Goal: Book appointment/travel/reservation

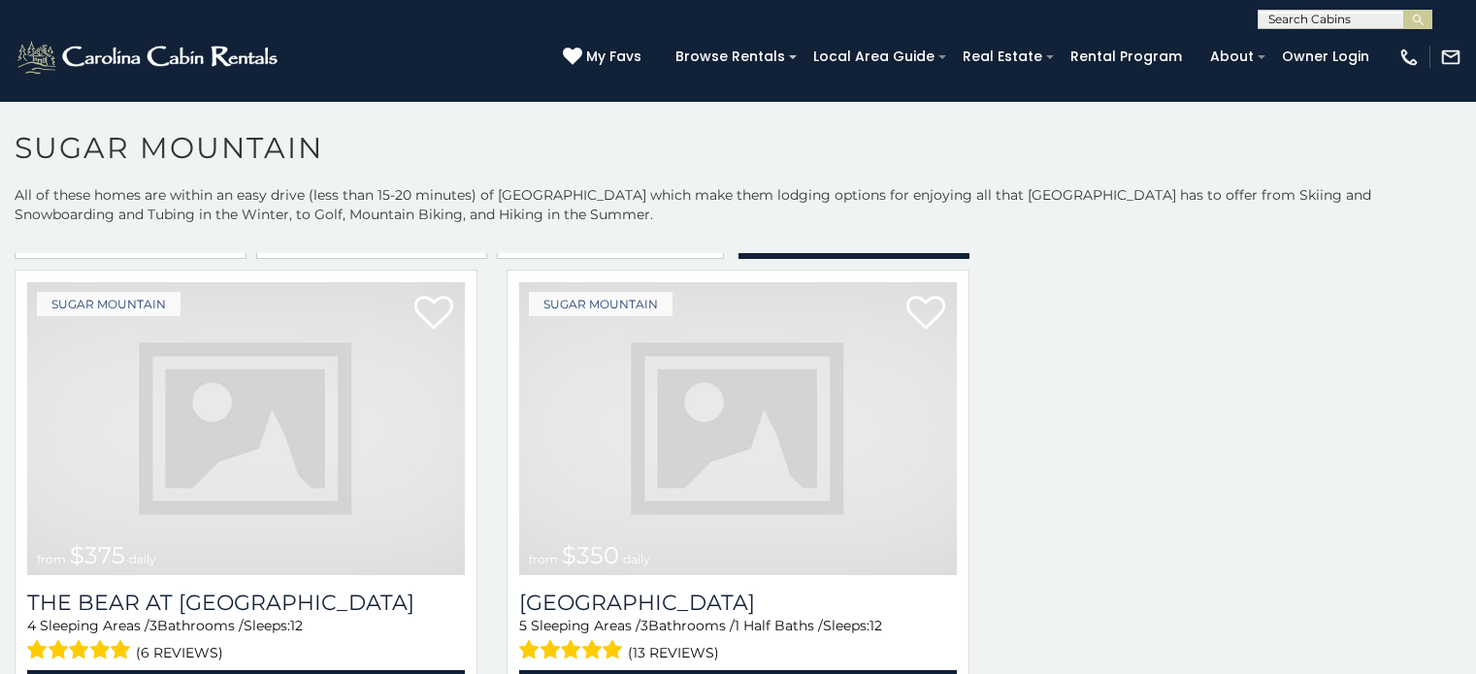
scroll to position [29, 0]
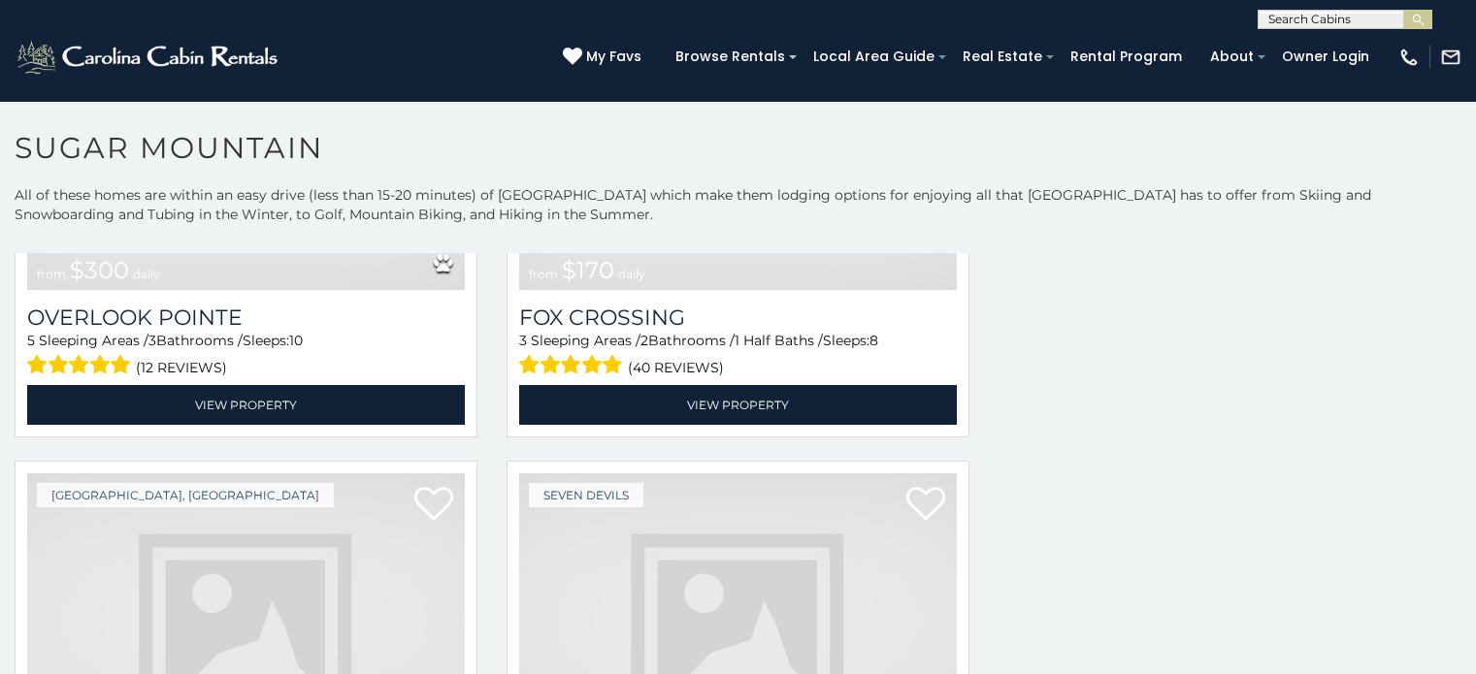
scroll to position [6636, 0]
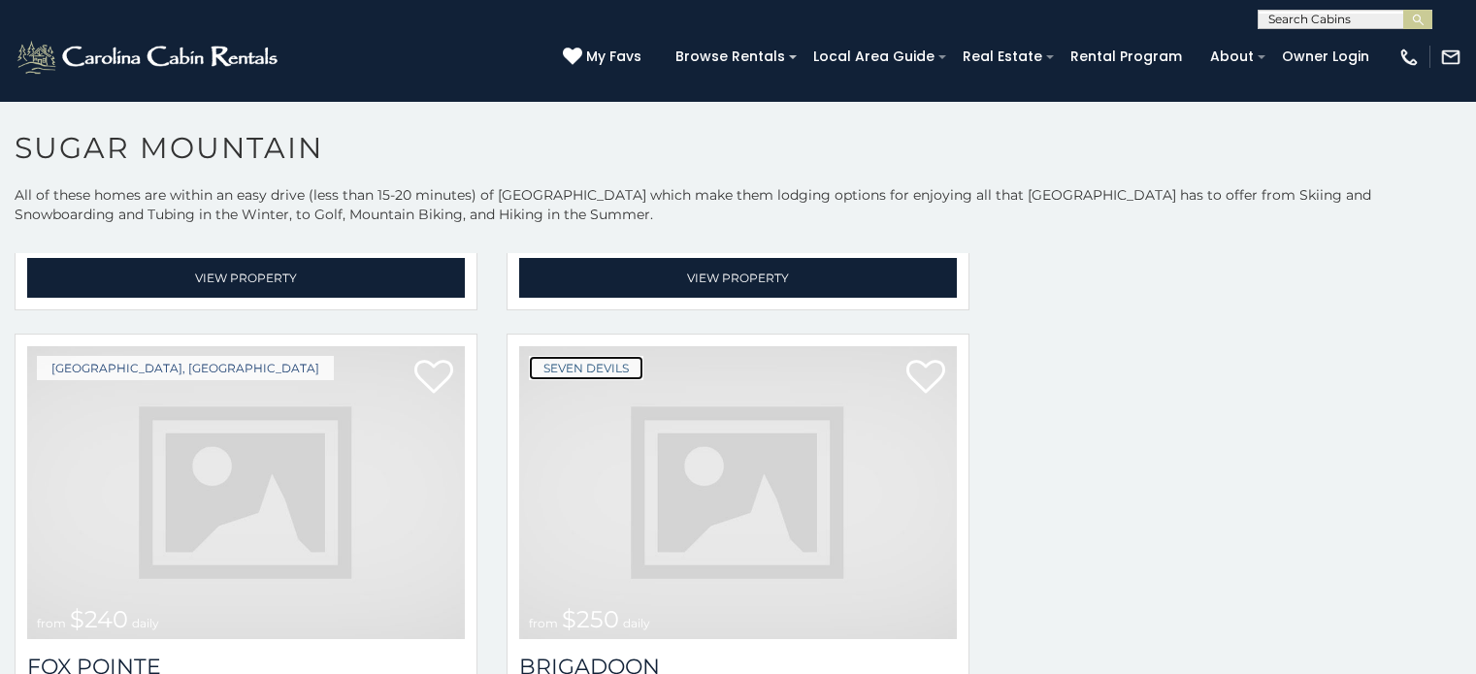
click at [563, 356] on link "Seven Devils" at bounding box center [586, 368] width 114 height 24
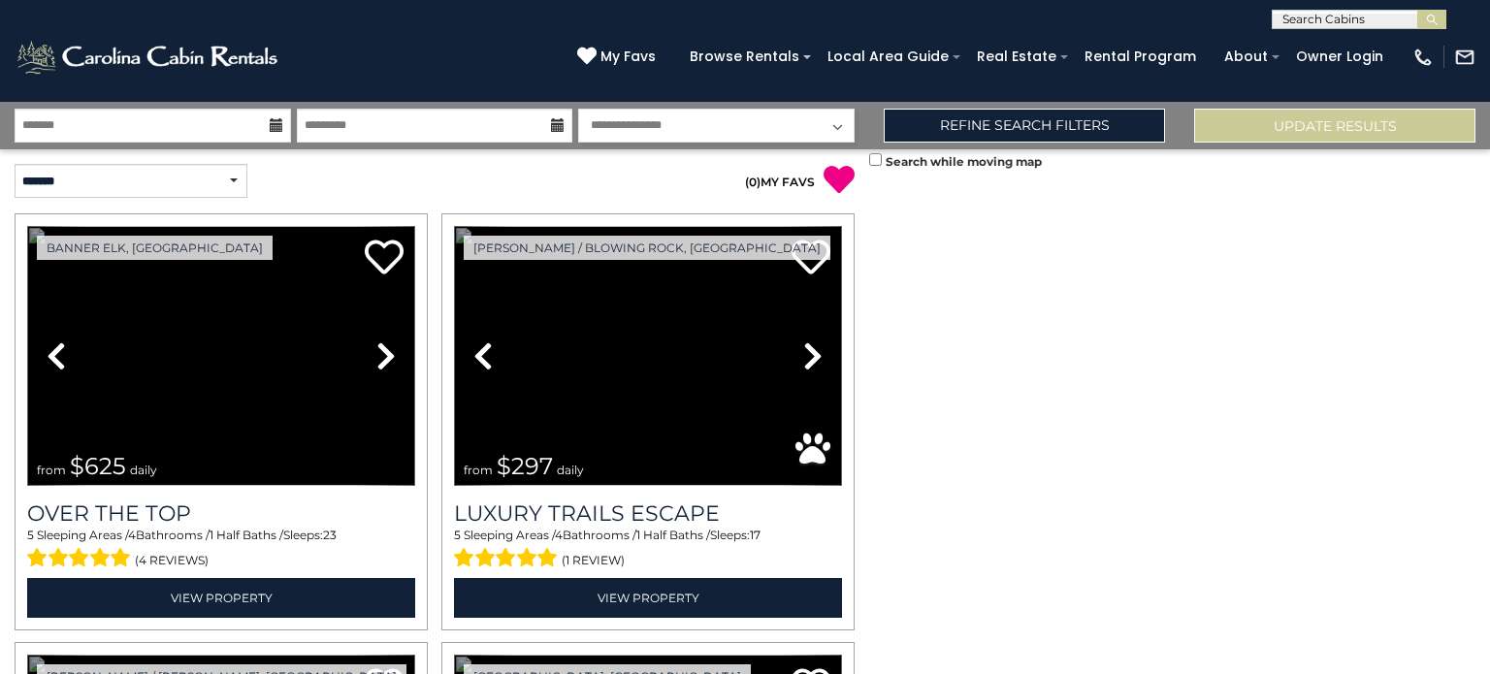
scroll to position [3659, 0]
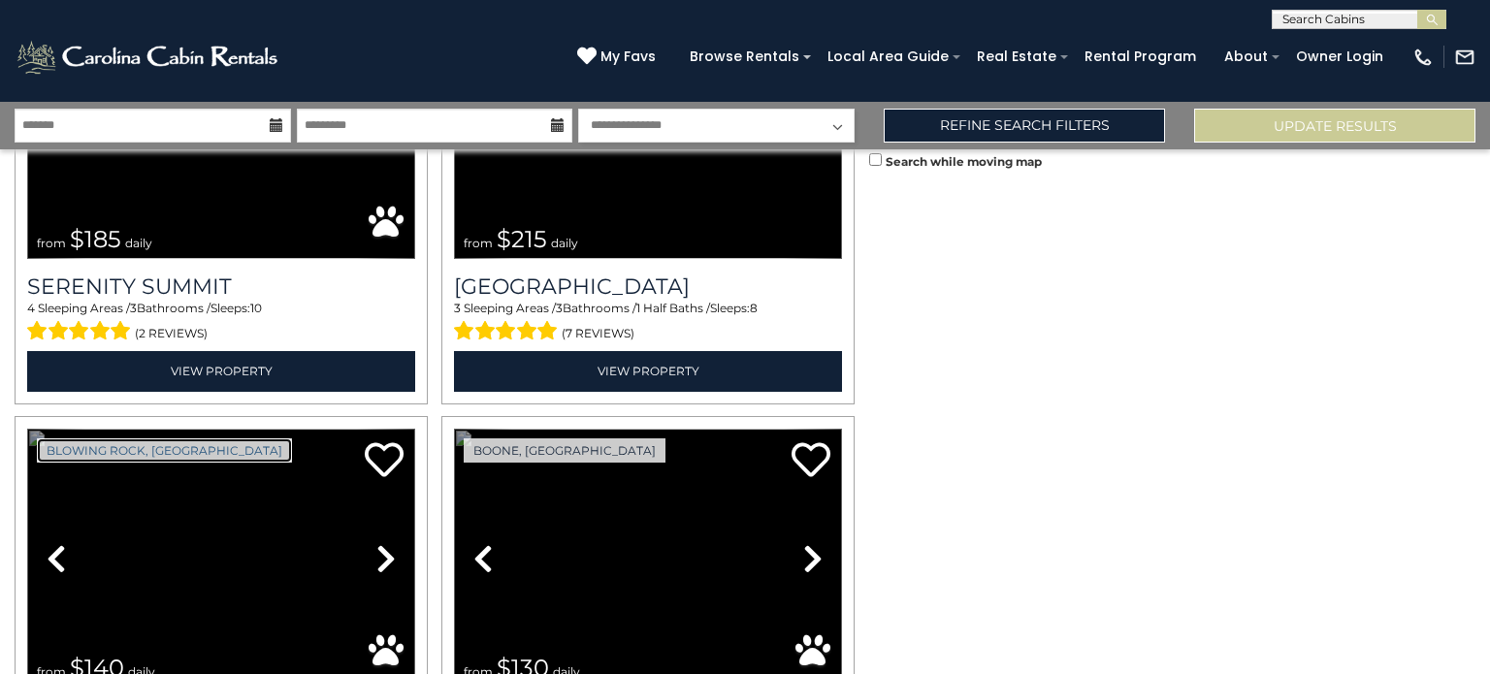
click at [154, 438] on link "Blowing Rock, [GEOGRAPHIC_DATA]" at bounding box center [164, 450] width 255 height 24
